Goal: Use online tool/utility: Utilize a website feature to perform a specific function

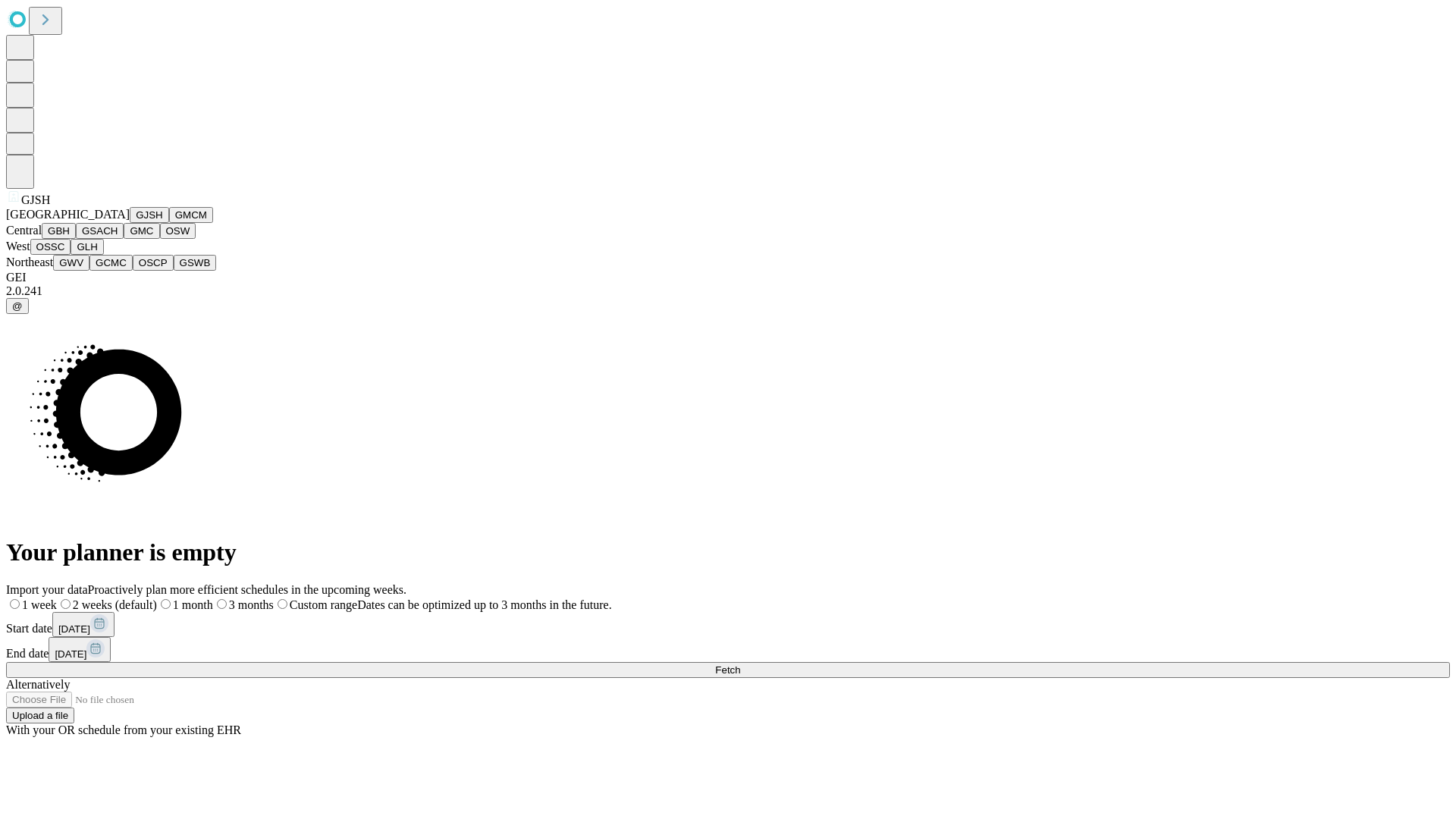
click at [130, 223] on button "GJSH" at bounding box center [149, 215] width 39 height 16
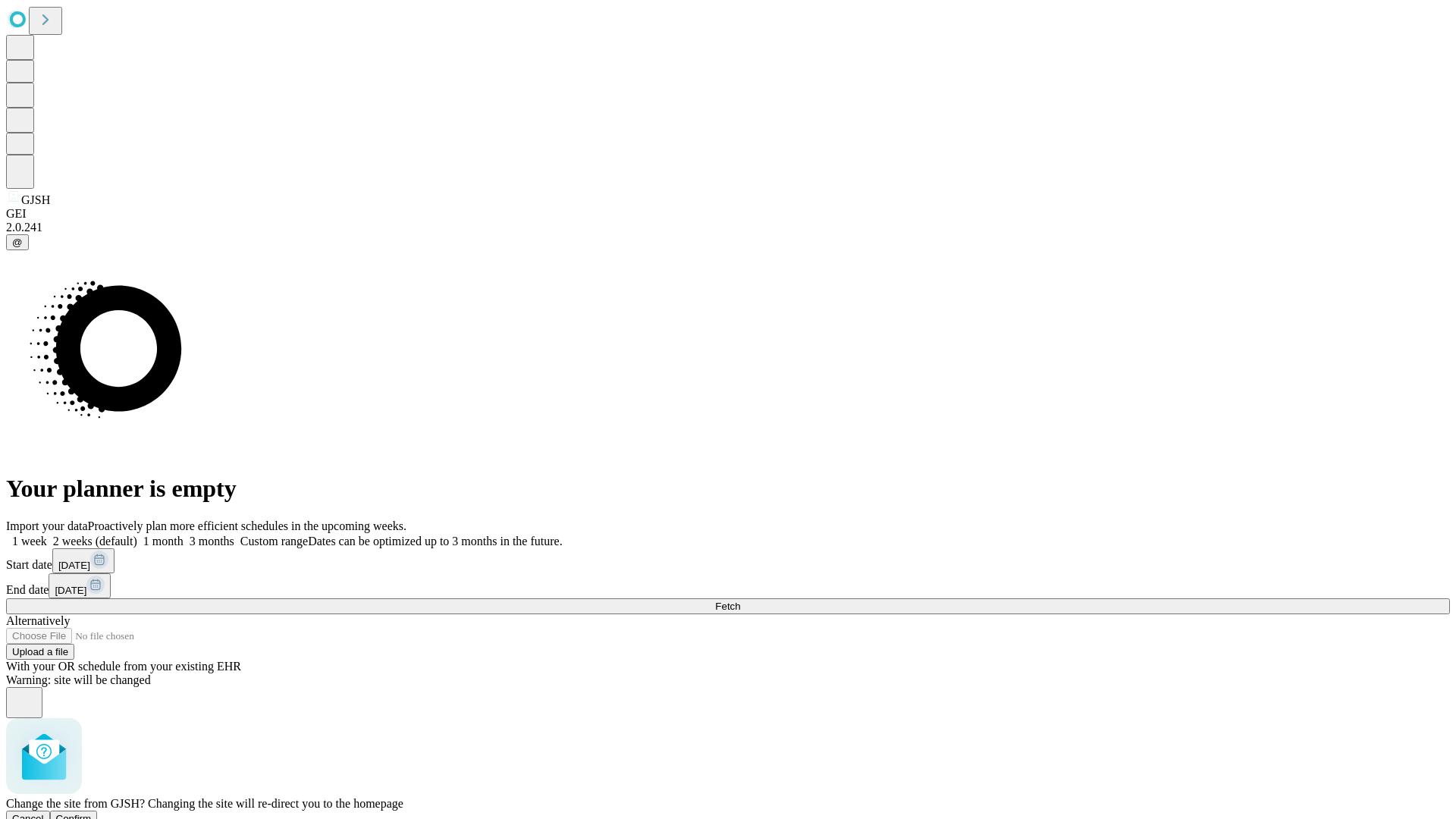
click at [92, 813] on span "Confirm" at bounding box center [74, 819] width 36 height 12
click at [183, 535] on label "1 month" at bounding box center [161, 540] width 47 height 13
click at [740, 601] on span "Fetch" at bounding box center [728, 607] width 25 height 12
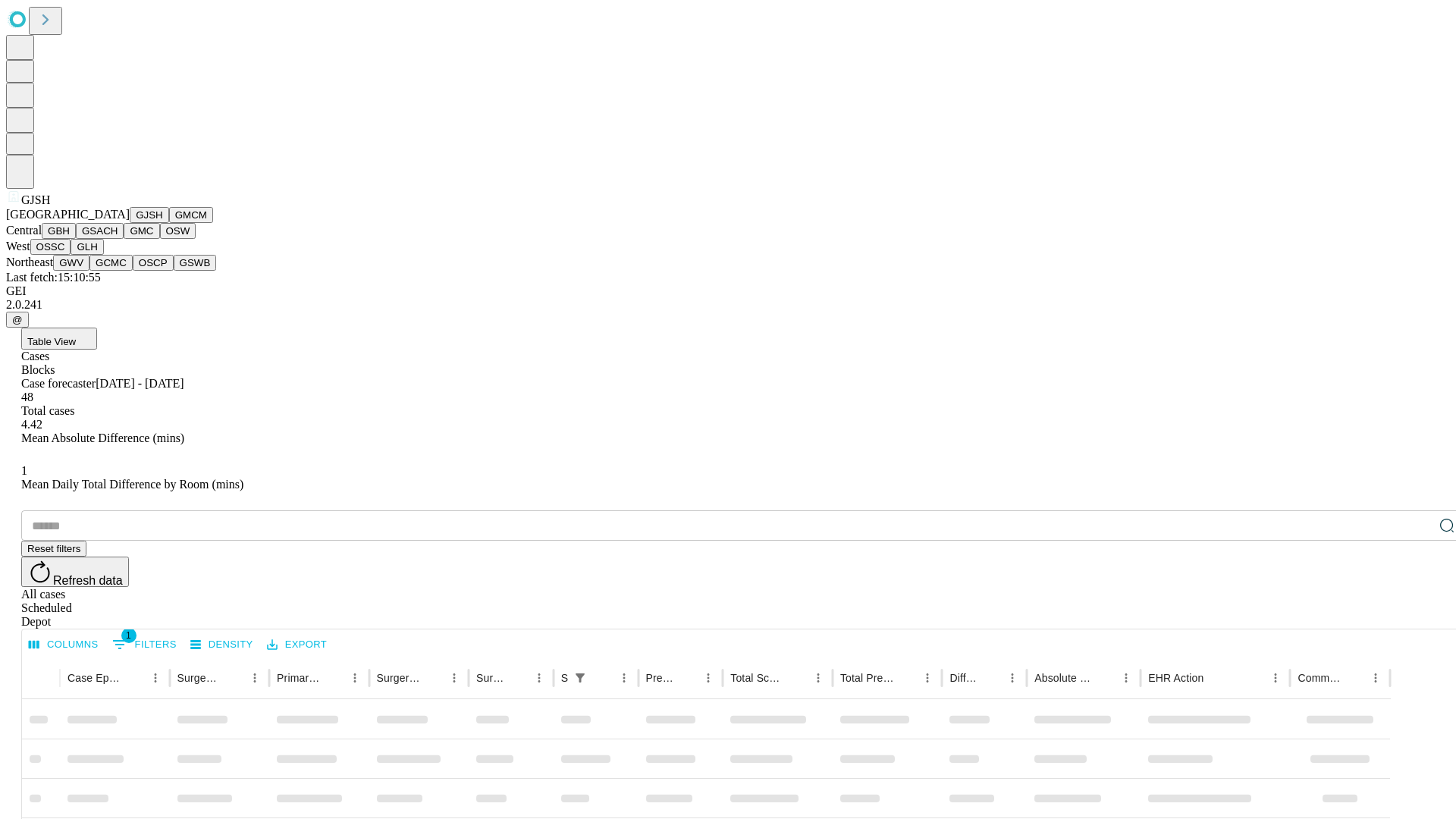
click at [169, 223] on button "GMCM" at bounding box center [191, 215] width 44 height 16
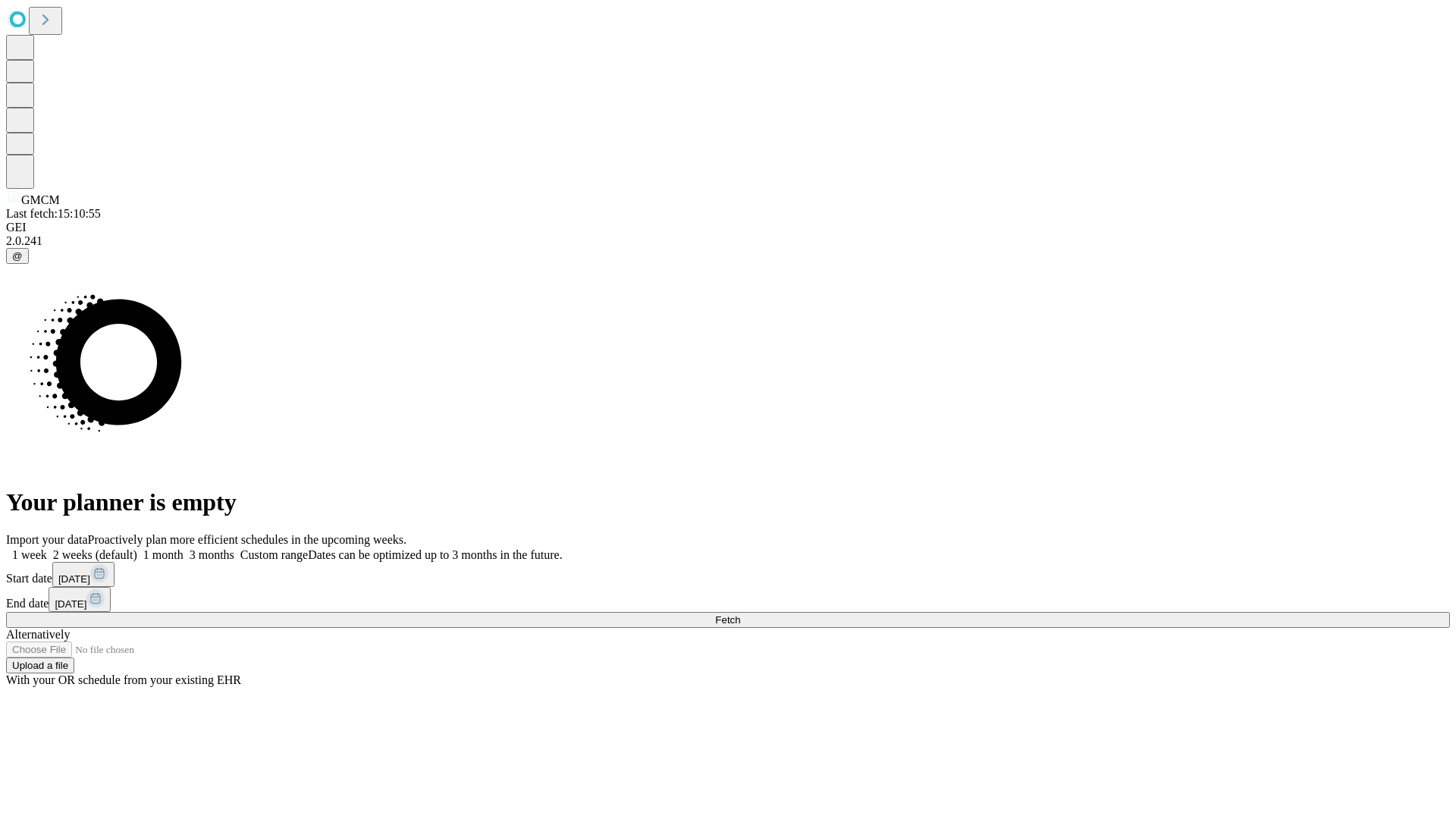
click at [183, 548] on label "1 month" at bounding box center [161, 554] width 47 height 13
click at [740, 614] on span "Fetch" at bounding box center [728, 620] width 25 height 12
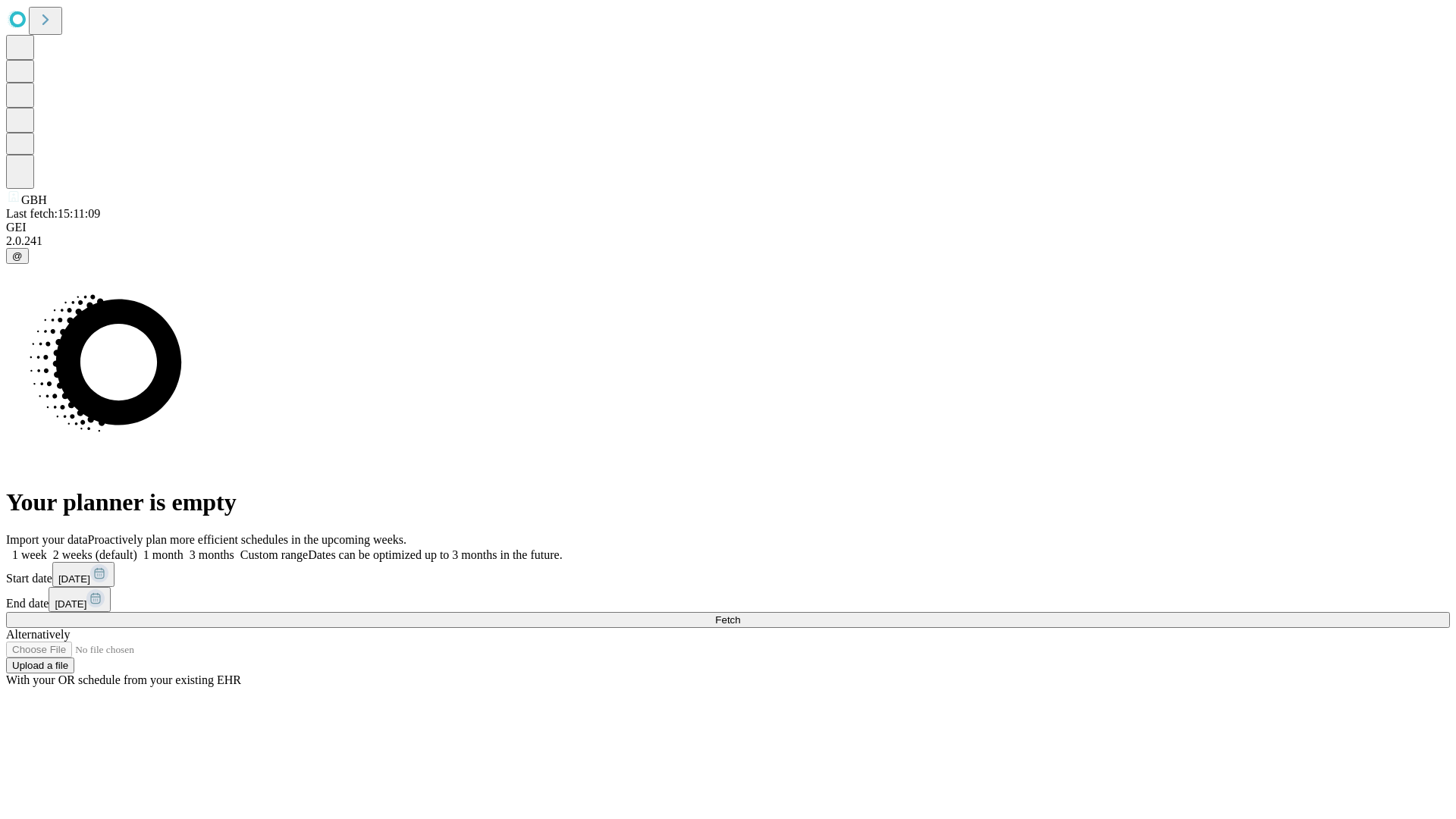
click at [183, 548] on label "1 month" at bounding box center [161, 554] width 47 height 13
click at [740, 614] on span "Fetch" at bounding box center [728, 620] width 25 height 12
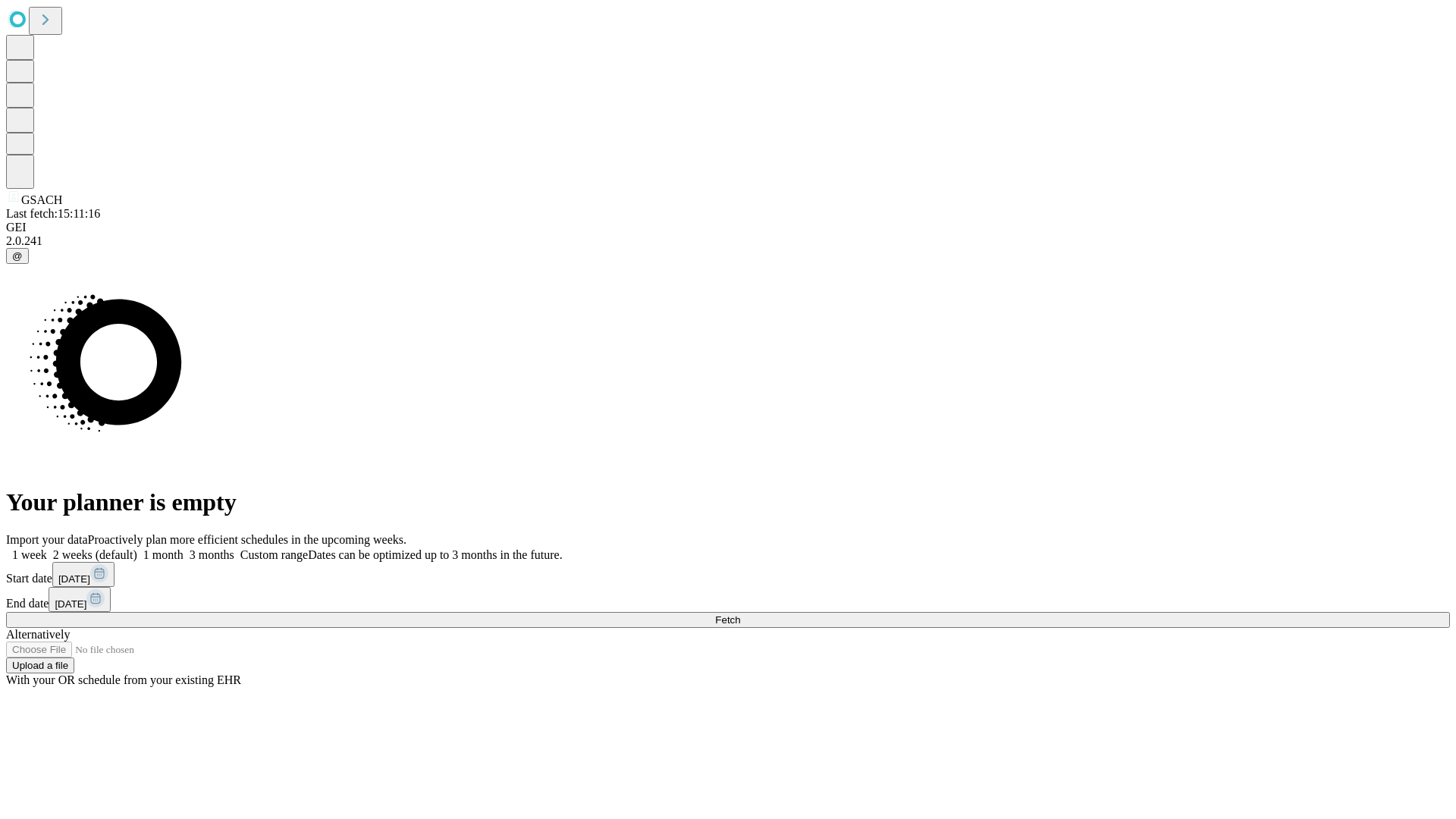
click at [183, 548] on label "1 month" at bounding box center [161, 554] width 47 height 13
click at [740, 614] on span "Fetch" at bounding box center [728, 620] width 25 height 12
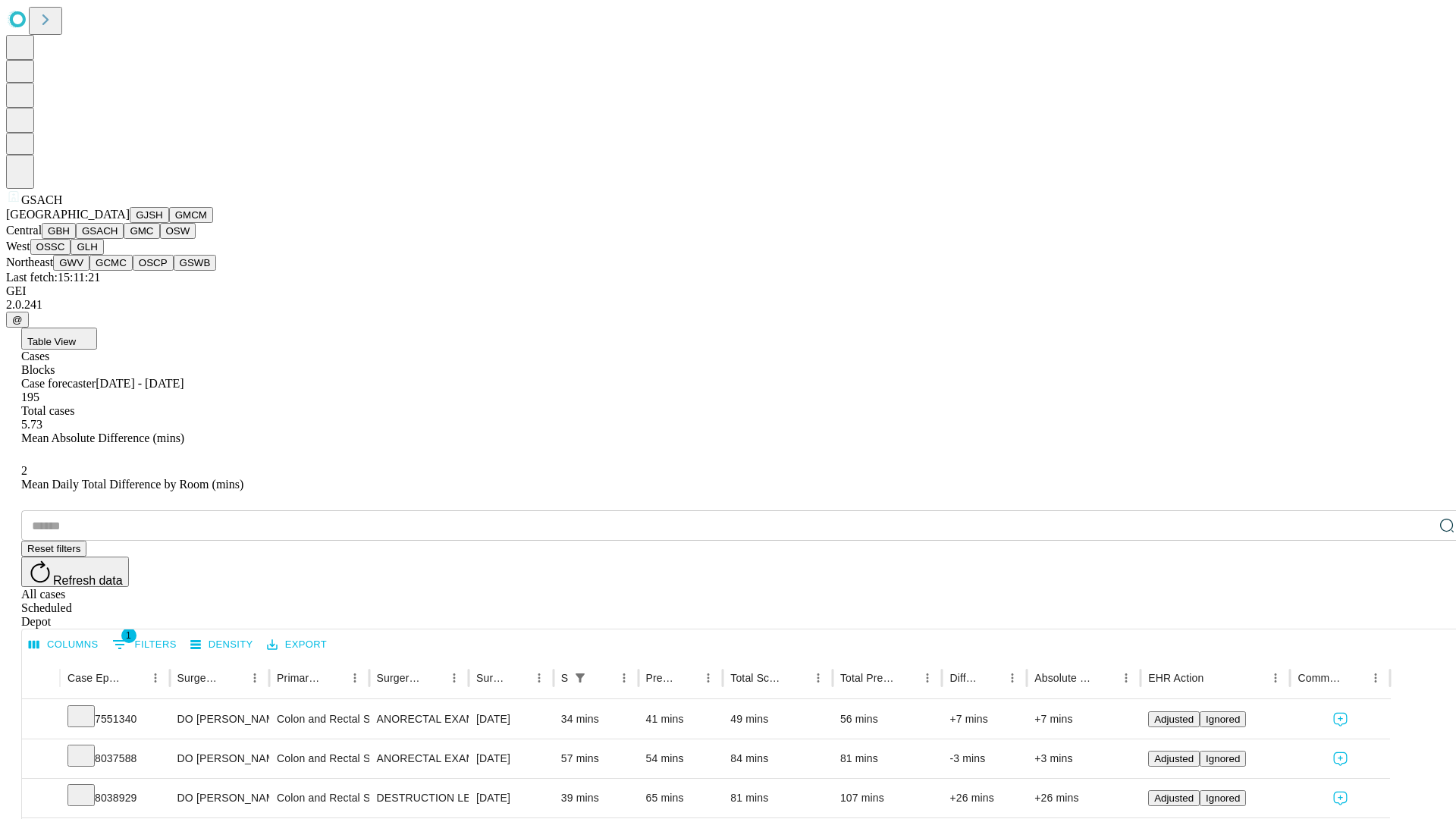
click at [124, 239] on button "GMC" at bounding box center [141, 231] width 36 height 16
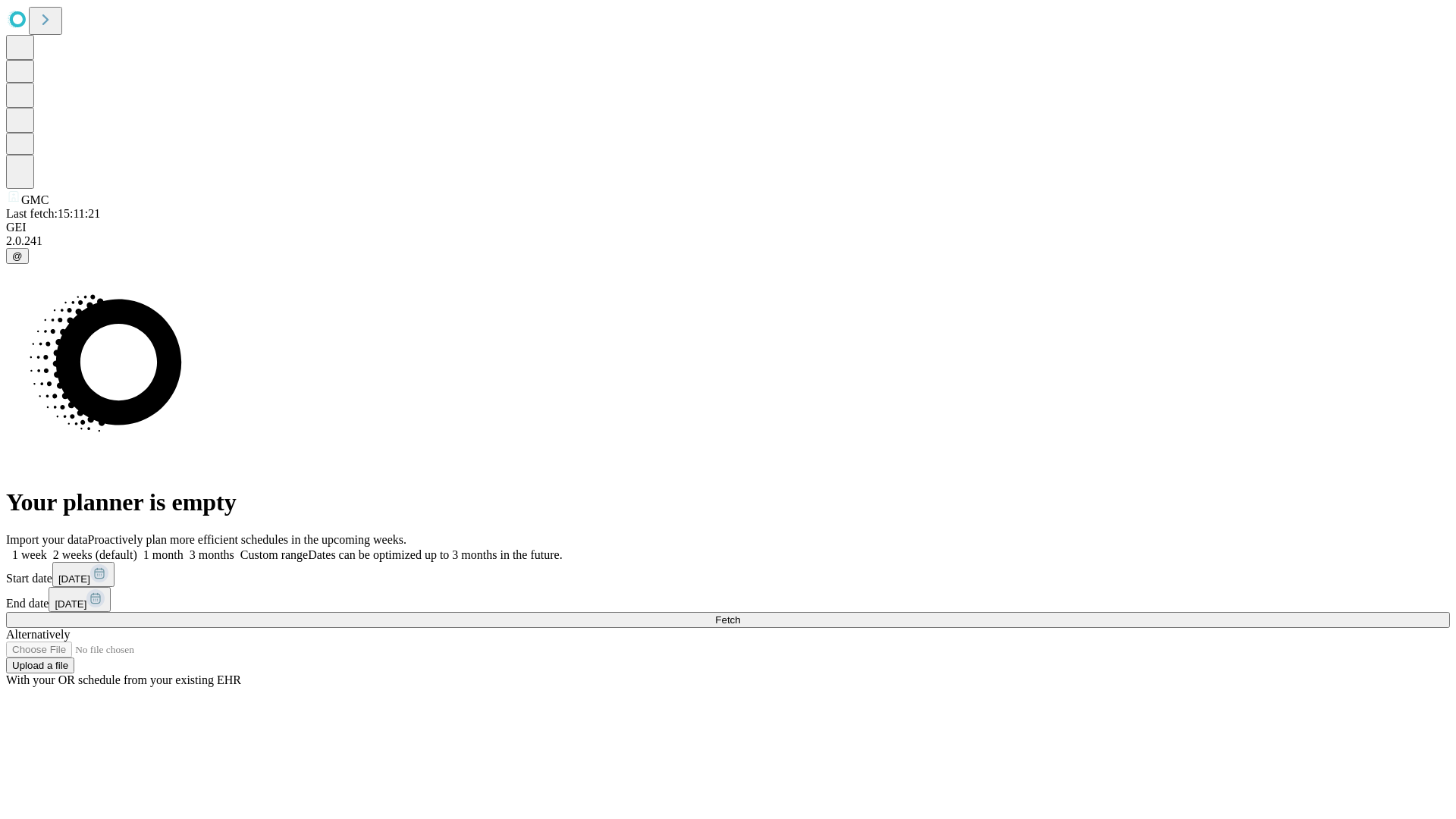
click at [183, 548] on label "1 month" at bounding box center [161, 554] width 47 height 13
click at [740, 614] on span "Fetch" at bounding box center [728, 620] width 25 height 12
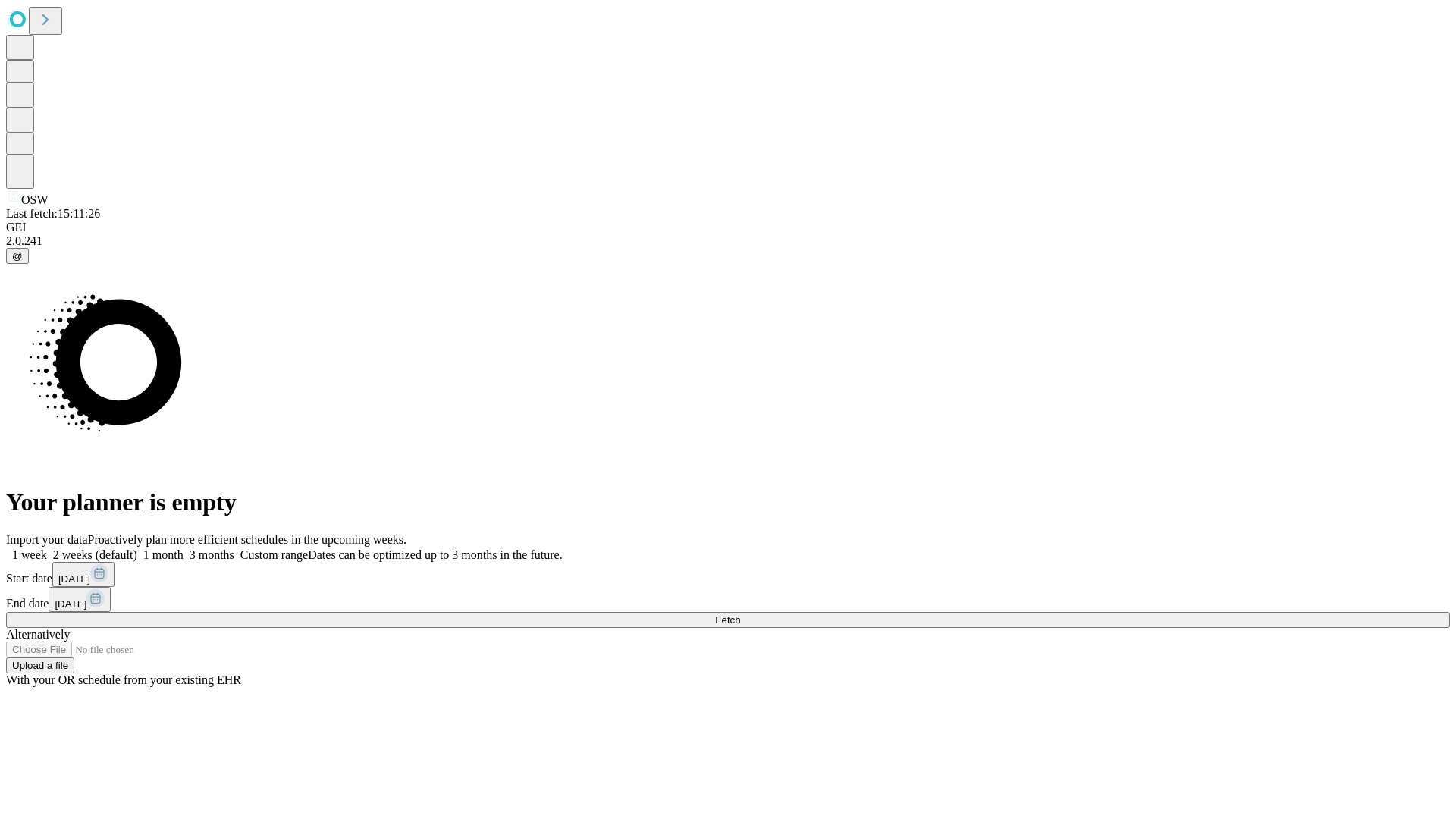
click at [183, 548] on label "1 month" at bounding box center [161, 554] width 47 height 13
click at [740, 614] on span "Fetch" at bounding box center [728, 620] width 25 height 12
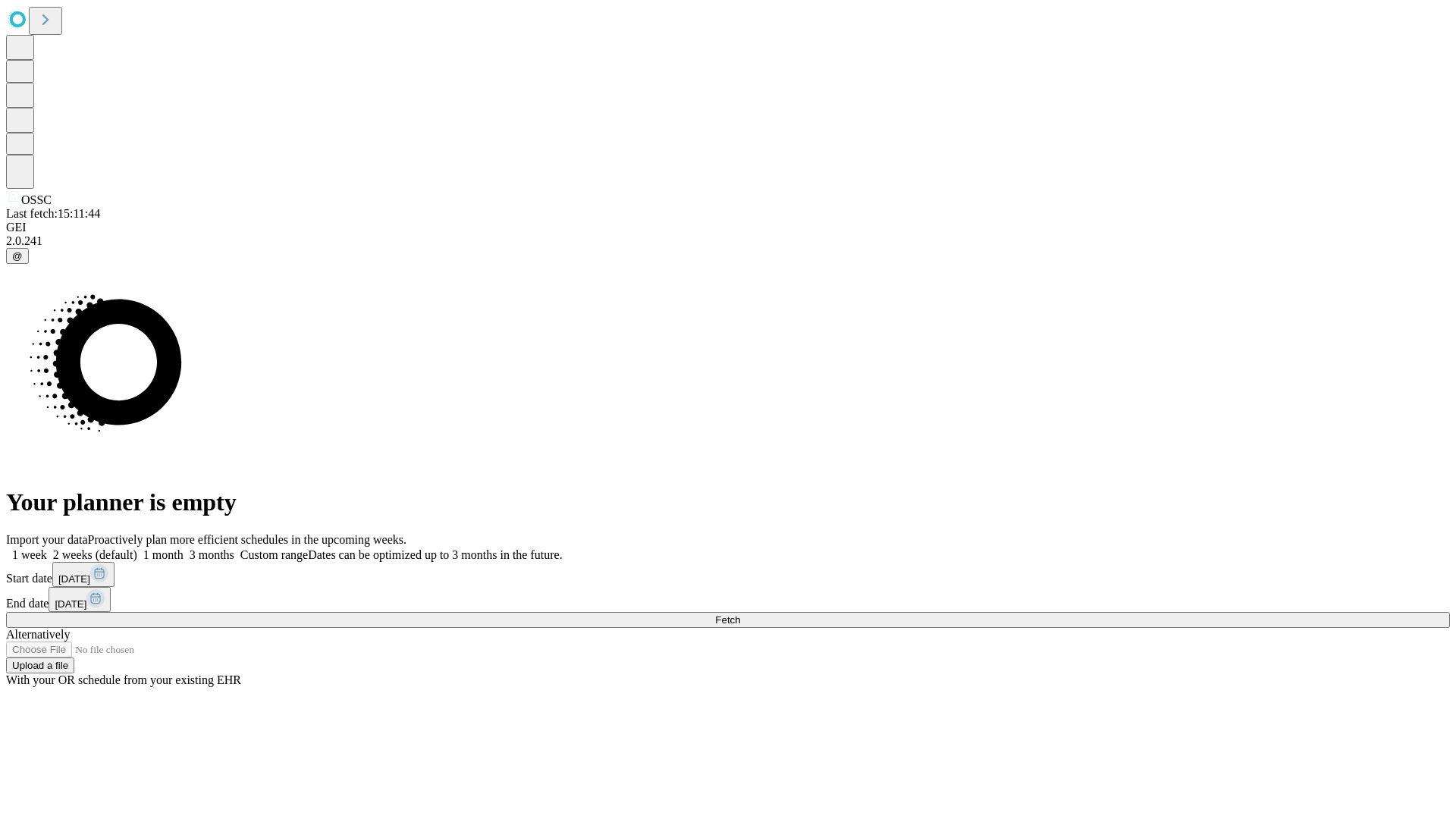
click at [183, 548] on label "1 month" at bounding box center [161, 554] width 47 height 13
click at [740, 614] on span "Fetch" at bounding box center [728, 620] width 25 height 12
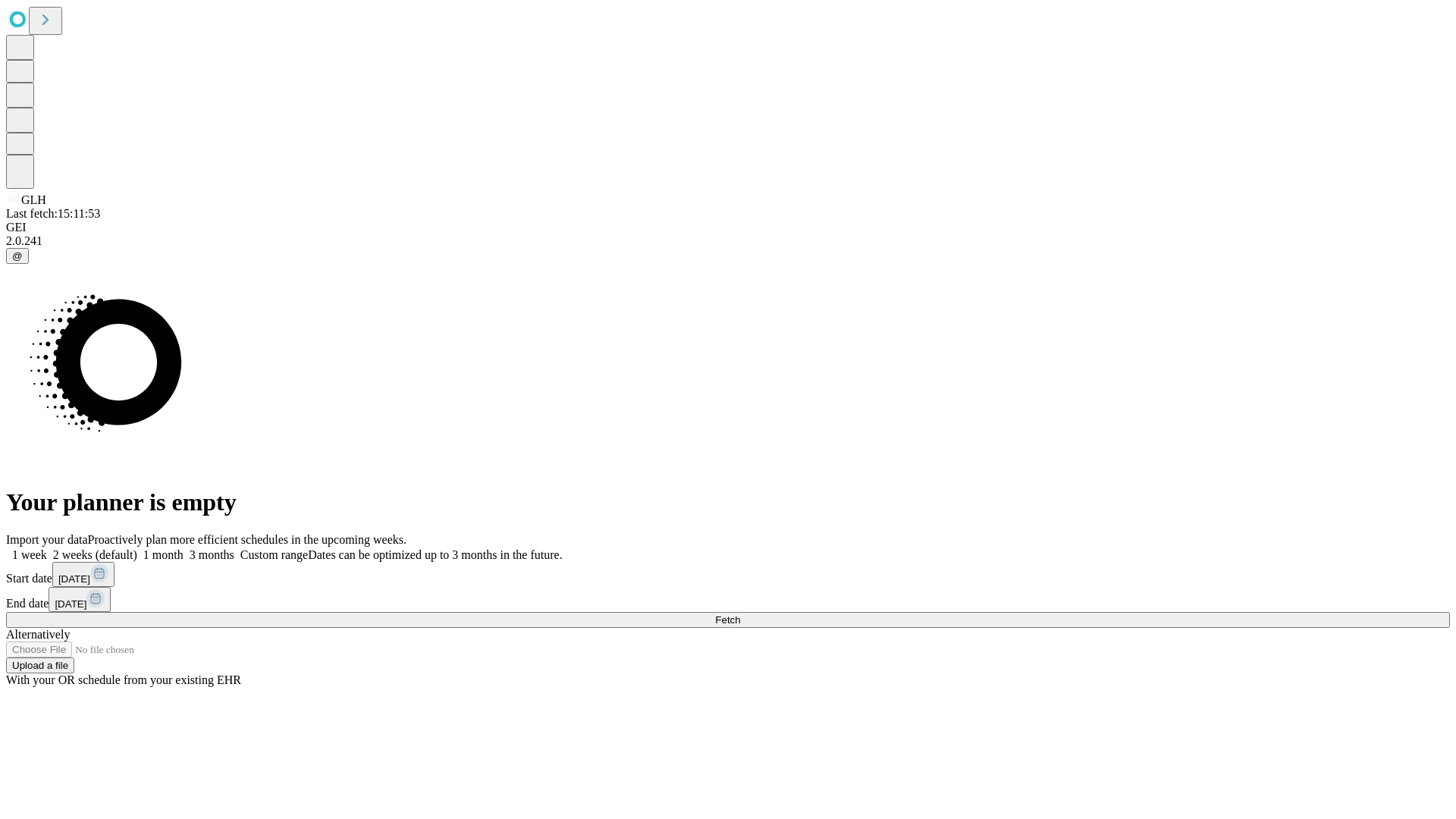
click at [183, 548] on label "1 month" at bounding box center [161, 554] width 47 height 13
click at [740, 614] on span "Fetch" at bounding box center [728, 620] width 25 height 12
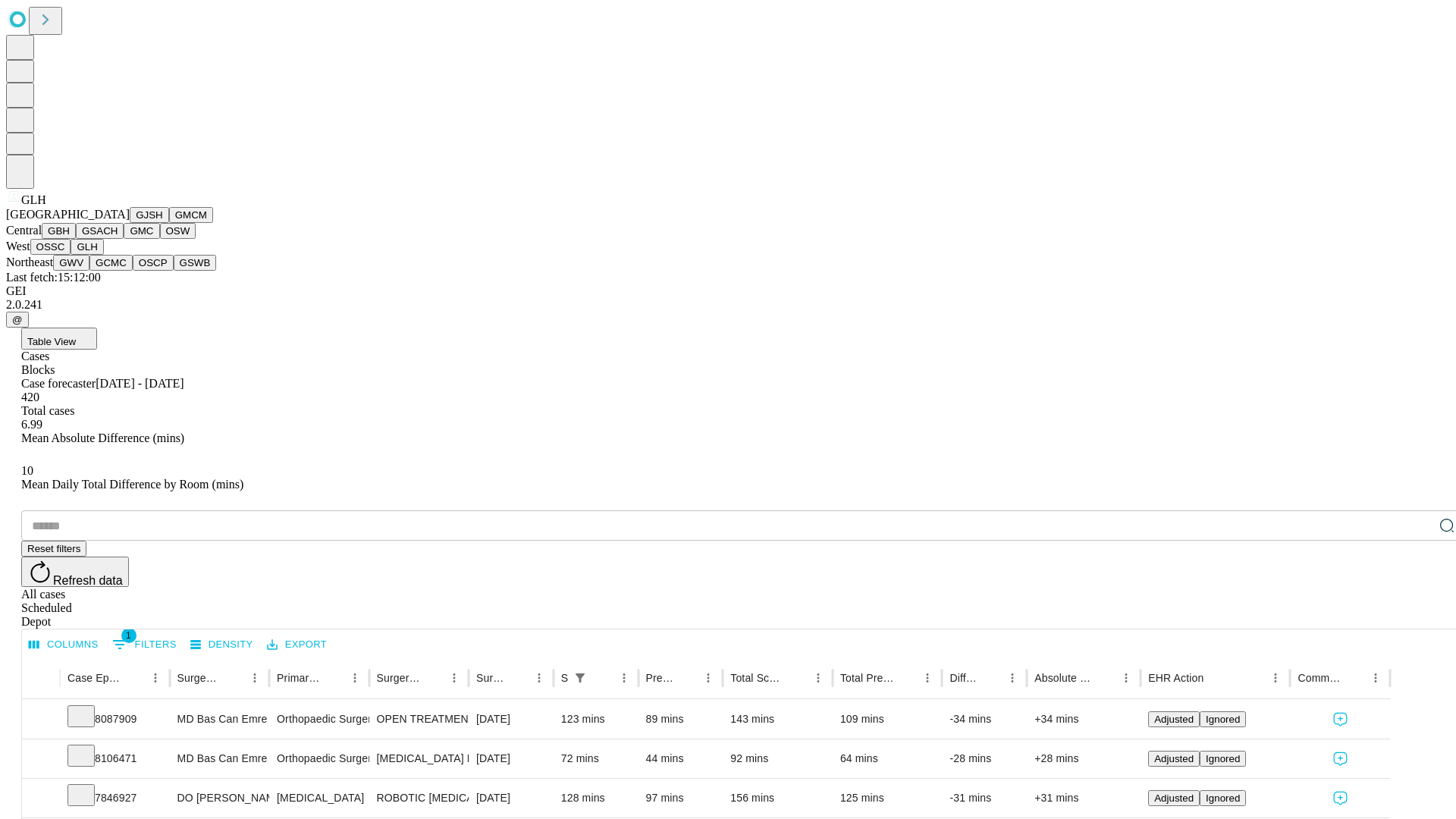
click at [90, 271] on button "GWV" at bounding box center [71, 263] width 36 height 16
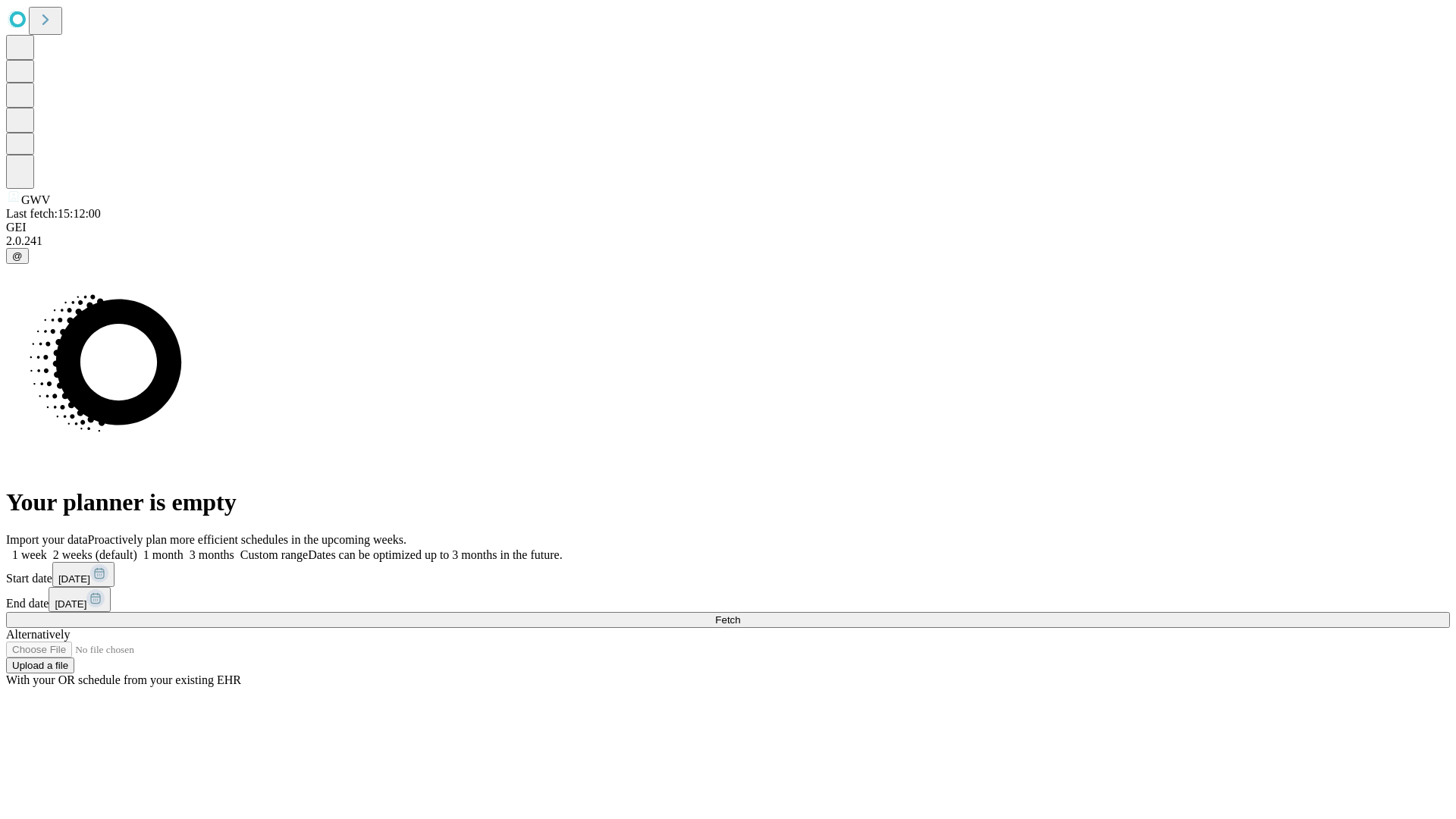
click at [183, 548] on label "1 month" at bounding box center [161, 554] width 47 height 13
click at [740, 614] on span "Fetch" at bounding box center [728, 620] width 25 height 12
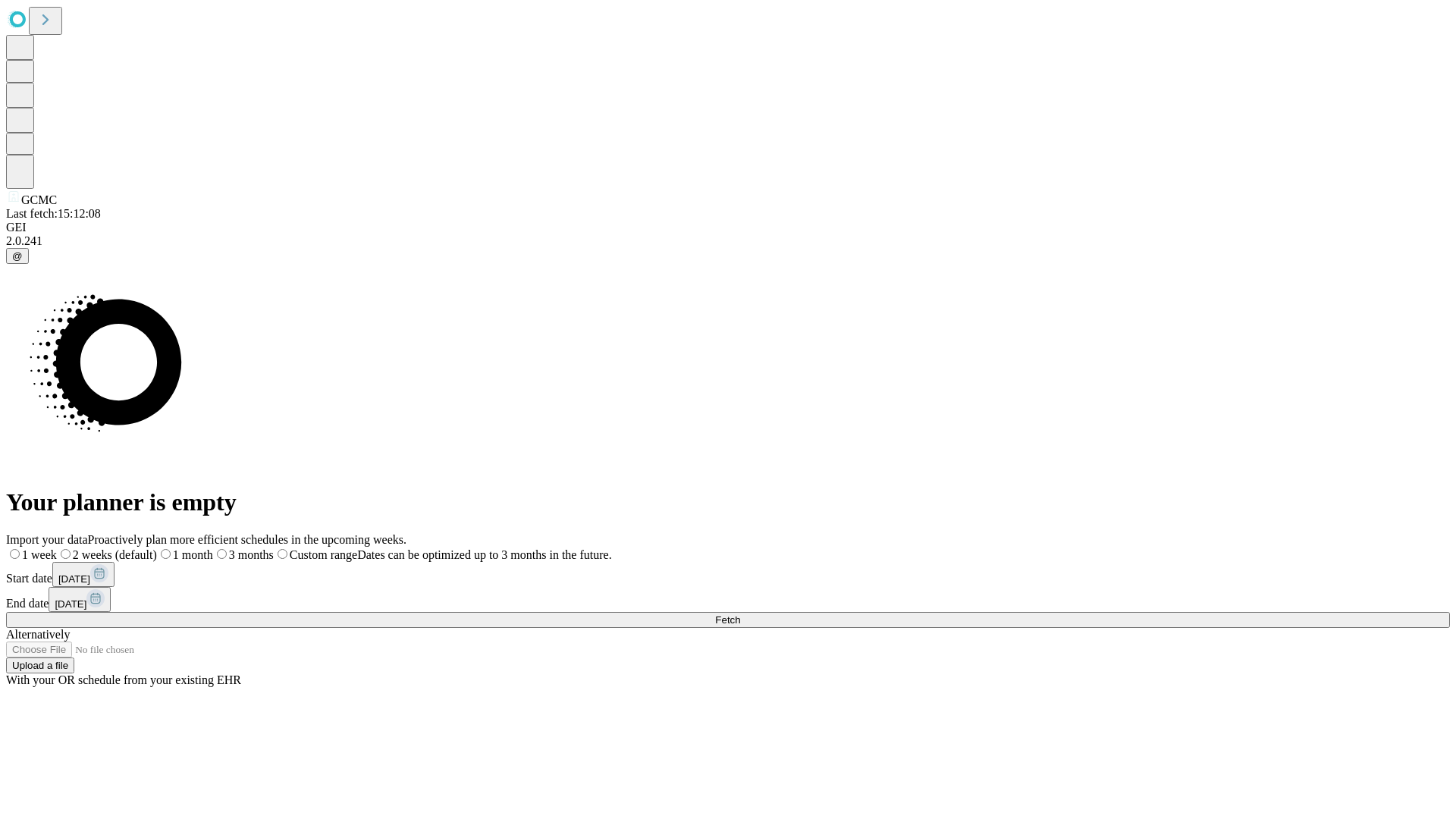
click at [213, 548] on label "1 month" at bounding box center [185, 554] width 56 height 13
click at [740, 614] on span "Fetch" at bounding box center [728, 620] width 25 height 12
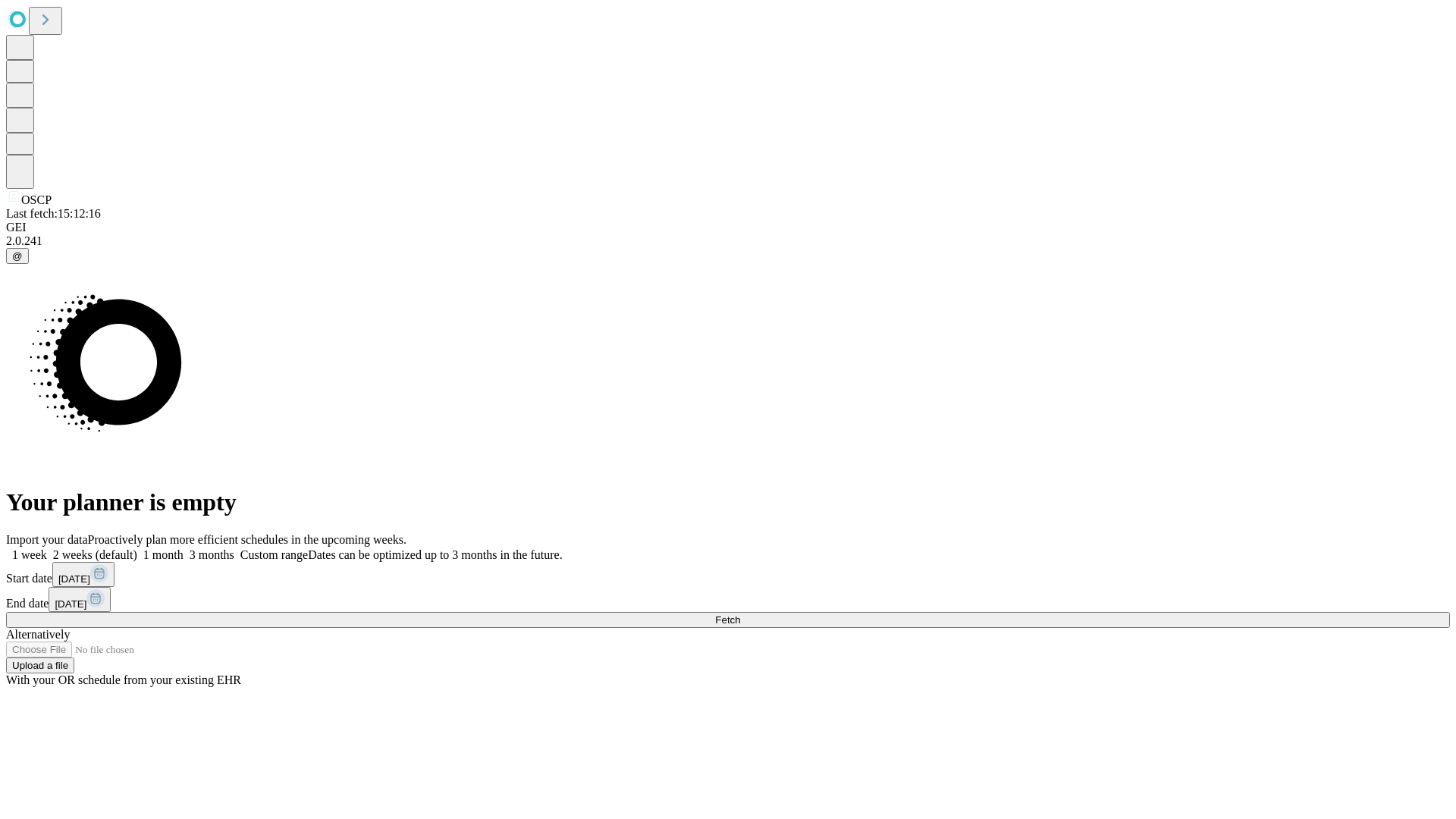
click at [183, 548] on label "1 month" at bounding box center [161, 554] width 47 height 13
click at [740, 614] on span "Fetch" at bounding box center [728, 620] width 25 height 12
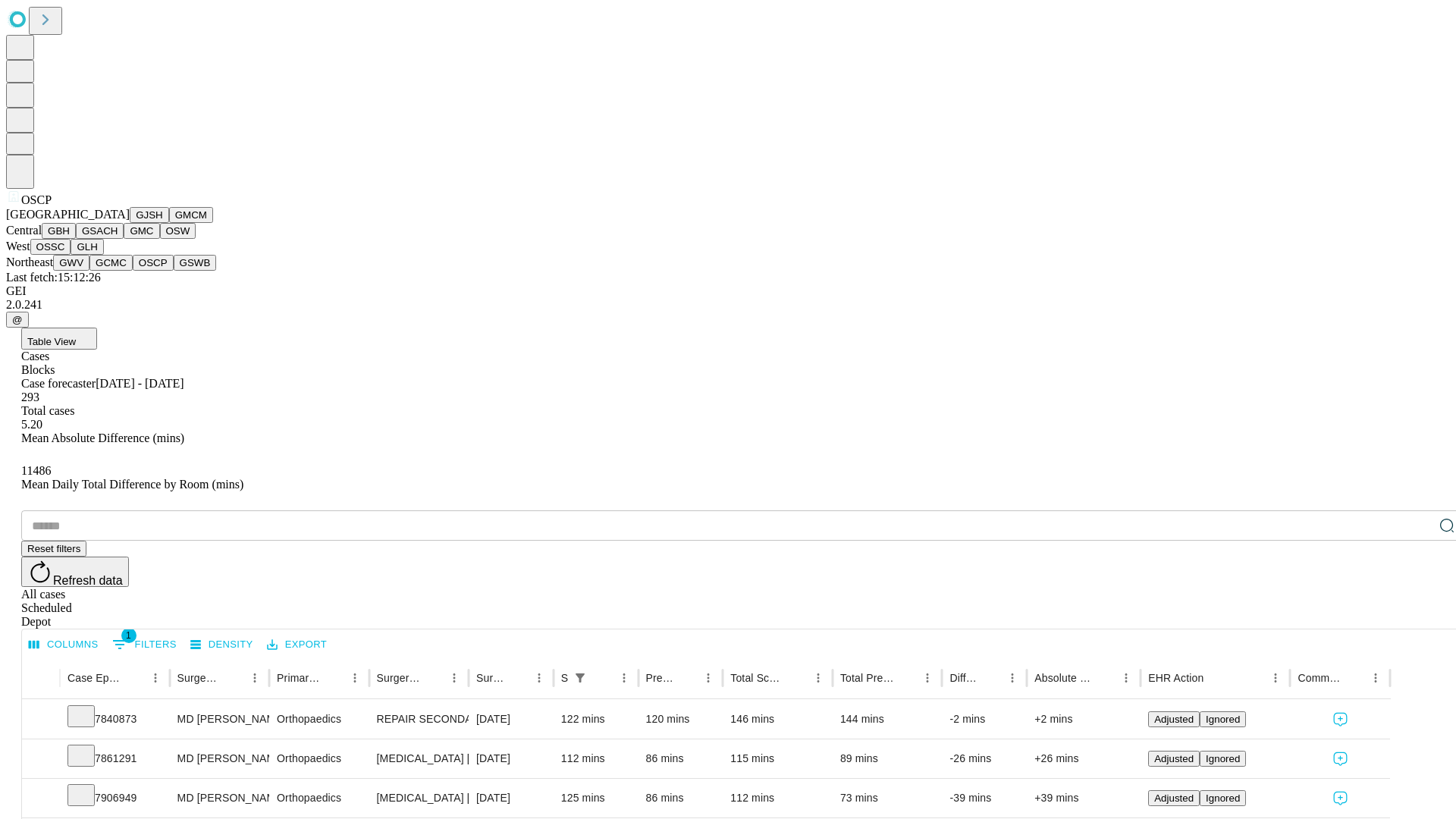
click at [173, 271] on button "GSWB" at bounding box center [195, 263] width 43 height 16
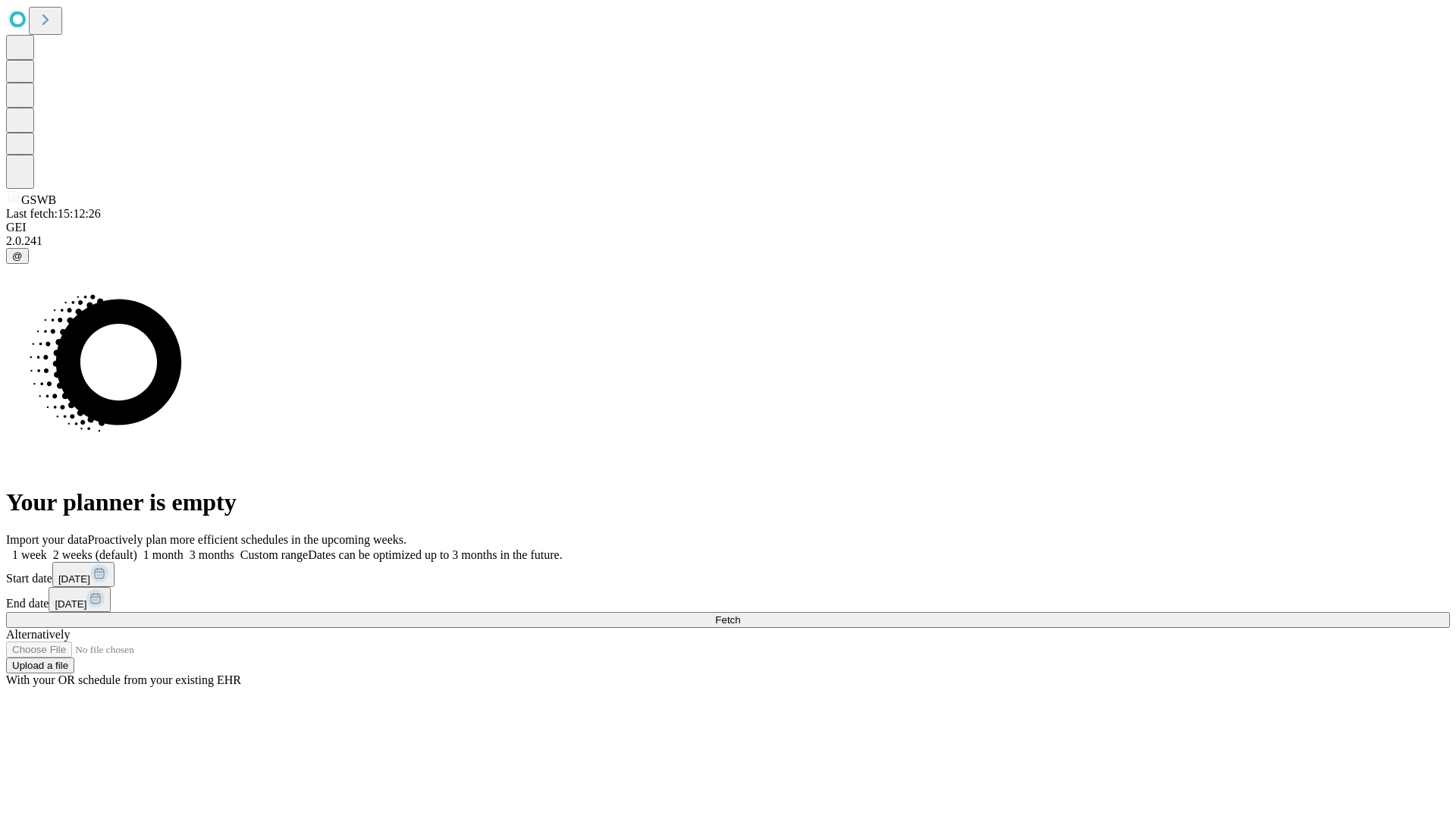
click at [183, 548] on label "1 month" at bounding box center [161, 554] width 47 height 13
click at [740, 614] on span "Fetch" at bounding box center [728, 620] width 25 height 12
